Goal: Task Accomplishment & Management: Manage account settings

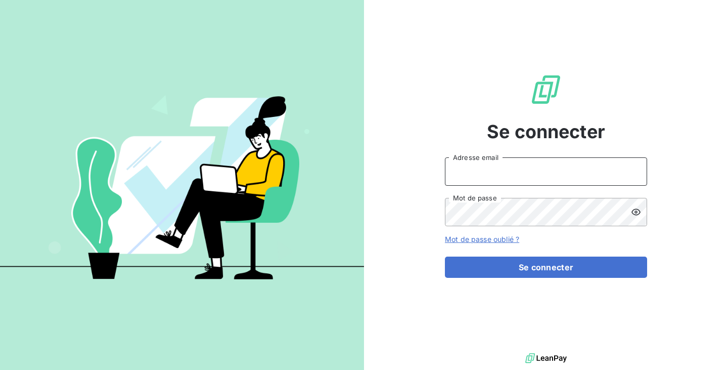
click at [528, 176] on input "Adresse email" at bounding box center [546, 171] width 202 height 28
type input "[PERSON_NAME][EMAIL_ADDRESS][DOMAIN_NAME]"
